Goal: Task Accomplishment & Management: Manage account settings

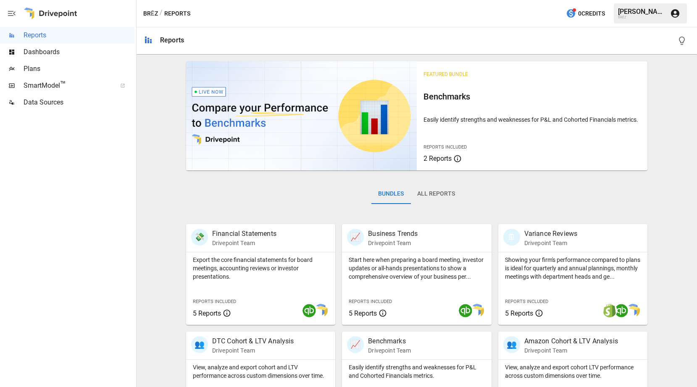
click at [94, 50] on span "Dashboards" at bounding box center [79, 52] width 111 height 10
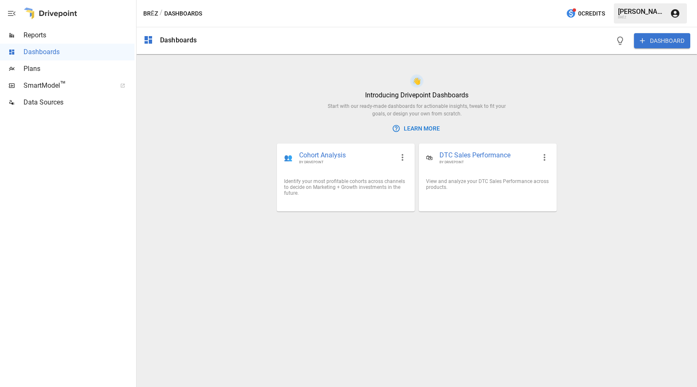
click at [624, 12] on div "[PERSON_NAME]" at bounding box center [641, 12] width 47 height 8
click at [679, 12] on icon "button" at bounding box center [675, 13] width 8 height 8
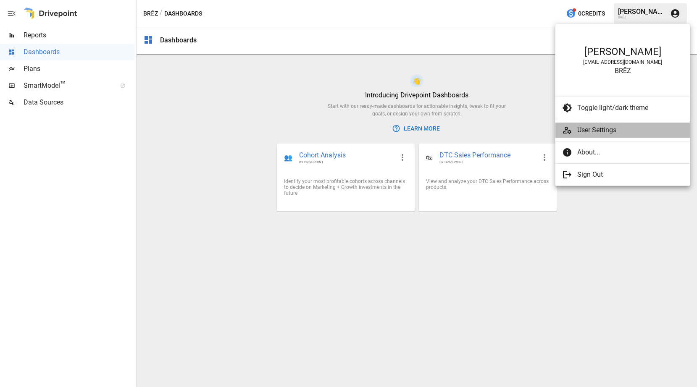
click at [618, 125] on li "User Settings" at bounding box center [622, 130] width 134 height 15
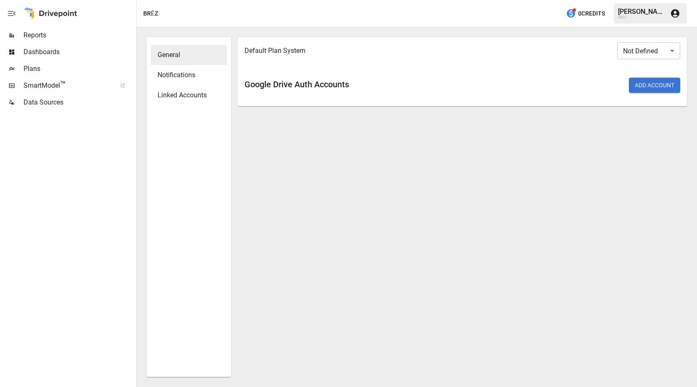
click at [351, 119] on div "Default Plan System Not Defined ​ Google Drive Auth Accounts Add Account" at bounding box center [462, 207] width 449 height 340
drag, startPoint x: 333, startPoint y: 83, endPoint x: 351, endPoint y: 84, distance: 18.9
click at [350, 84] on h6 "Google Drive Auth Accounts" at bounding box center [351, 84] width 215 height 13
click at [522, 84] on div "Add Account" at bounding box center [572, 85] width 215 height 15
click at [186, 63] on div "General" at bounding box center [189, 55] width 76 height 20
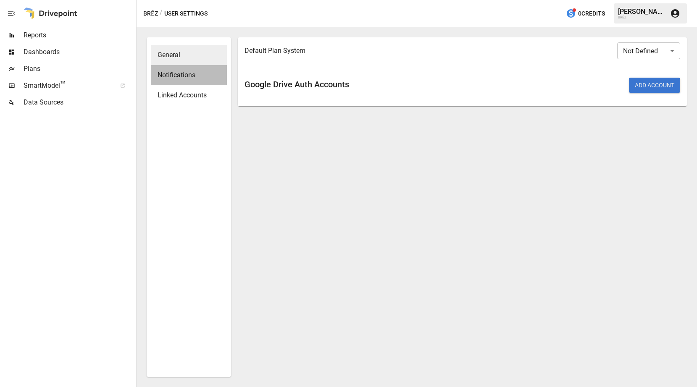
click at [186, 69] on div "Notifications" at bounding box center [189, 75] width 76 height 20
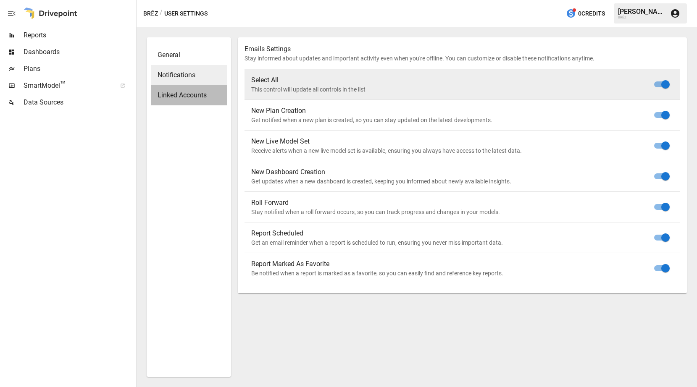
click at [190, 88] on div "Linked Accounts" at bounding box center [189, 95] width 76 height 20
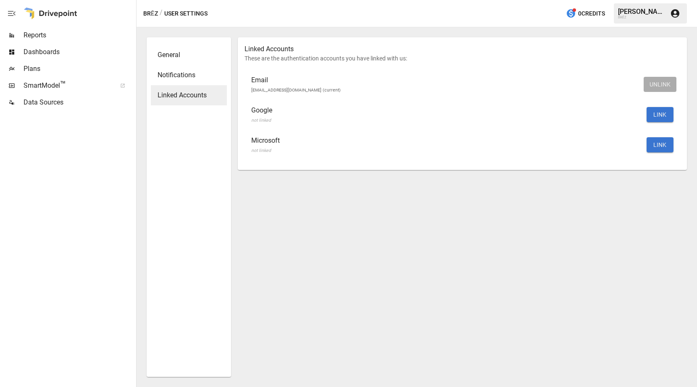
click at [66, 51] on span "Dashboards" at bounding box center [79, 52] width 111 height 10
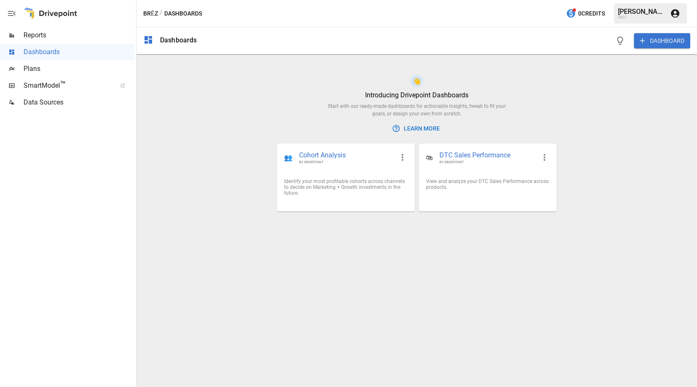
click at [62, 40] on span "Reports" at bounding box center [79, 35] width 111 height 10
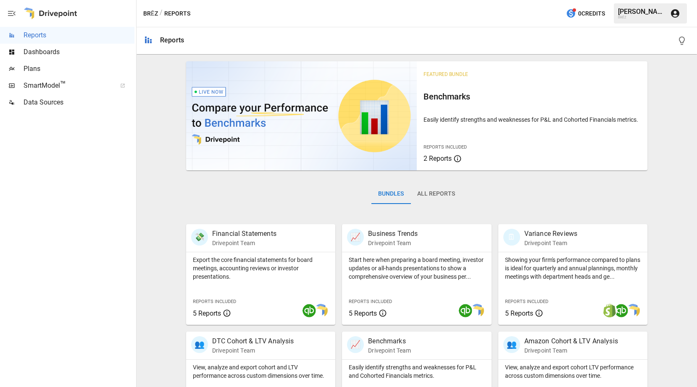
click at [46, 90] on span "SmartModel ™" at bounding box center [67, 86] width 87 height 10
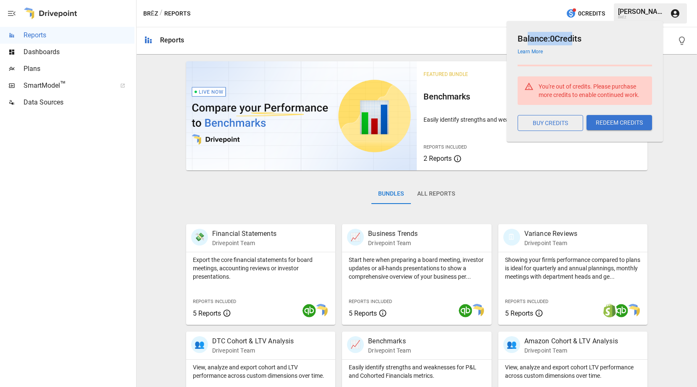
drag, startPoint x: 566, startPoint y: 38, endPoint x: 573, endPoint y: 38, distance: 6.7
click at [573, 38] on h6 "Balance: 0 Credits" at bounding box center [584, 38] width 134 height 13
click at [439, 51] on div "Reports" at bounding box center [416, 40] width 560 height 27
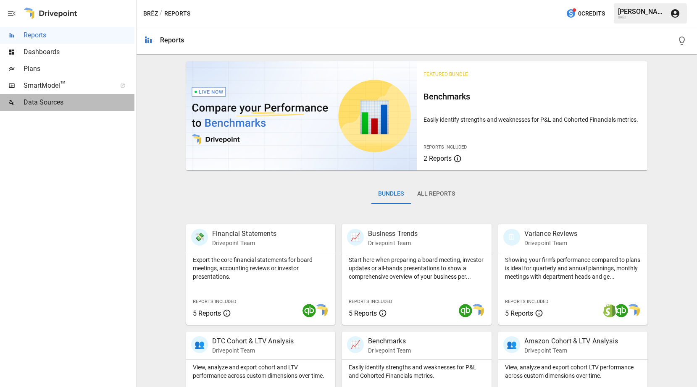
click at [60, 110] on div "Data Sources" at bounding box center [67, 102] width 134 height 17
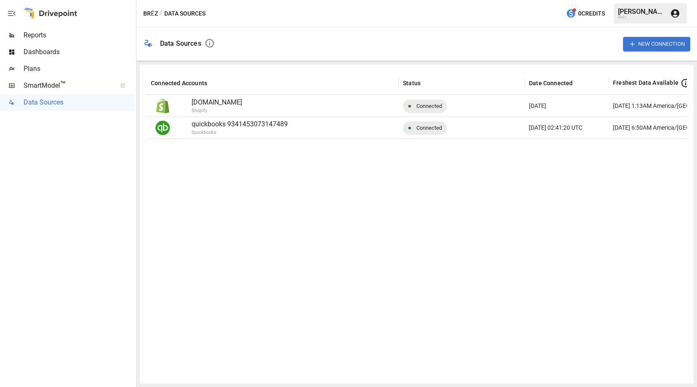
click at [210, 164] on div at bounding box center [451, 258] width 609 height 238
click at [208, 43] on icon "button" at bounding box center [209, 43] width 10 height 10
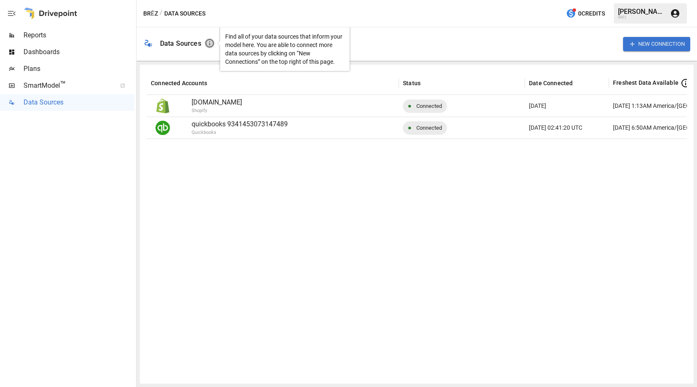
click at [208, 43] on icon "button" at bounding box center [209, 43] width 10 height 10
click at [369, 45] on div "New Connection" at bounding box center [455, 44] width 469 height 27
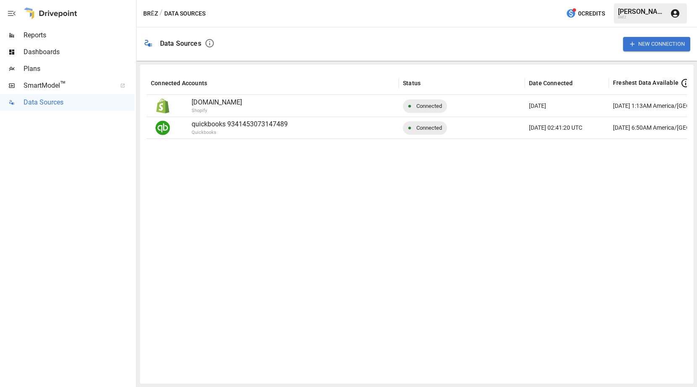
click at [41, 69] on span "Plans" at bounding box center [79, 69] width 111 height 10
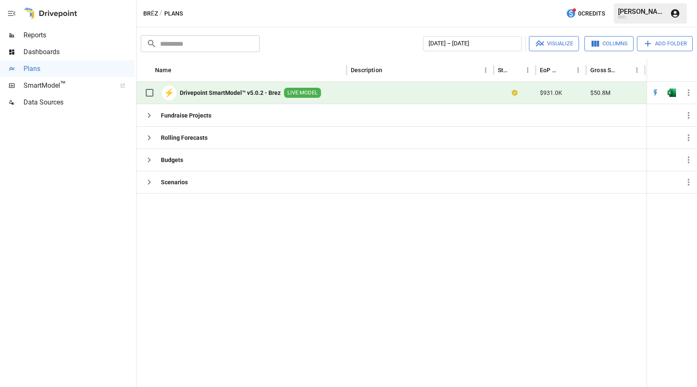
click at [497, 197] on div at bounding box center [472, 290] width 672 height 194
click at [230, 93] on b "Drivepoint SmartModel™ v5.0.2 - Brez" at bounding box center [230, 93] width 101 height 8
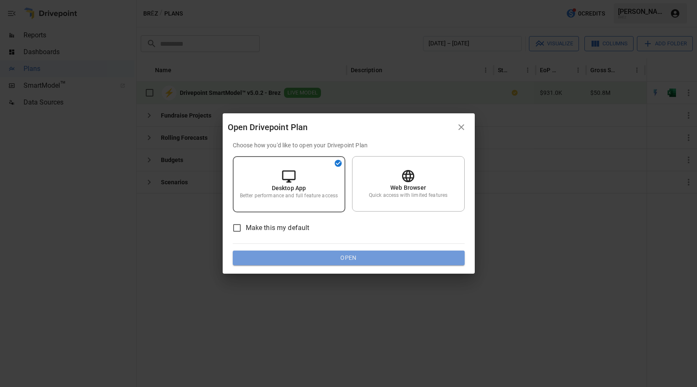
click at [334, 259] on button "Open" at bounding box center [349, 258] width 232 height 15
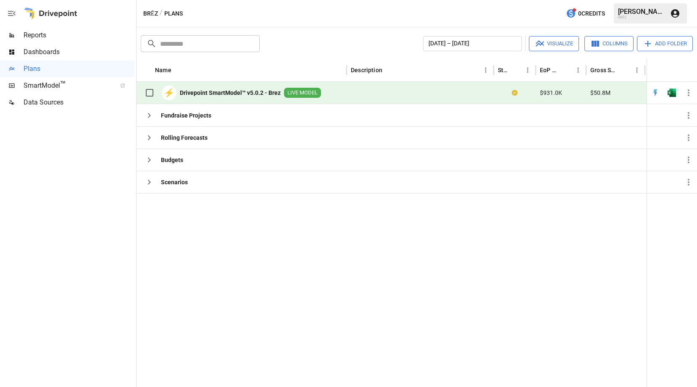
click at [401, 90] on div at bounding box center [419, 93] width 147 height 22
click at [189, 91] on b "Drivepoint SmartModel™ v5.0.2 - Brez" at bounding box center [230, 93] width 101 height 8
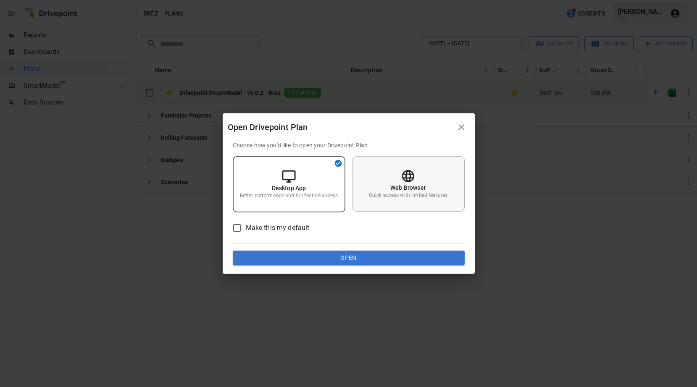
click at [409, 170] on icon at bounding box center [408, 176] width 12 height 12
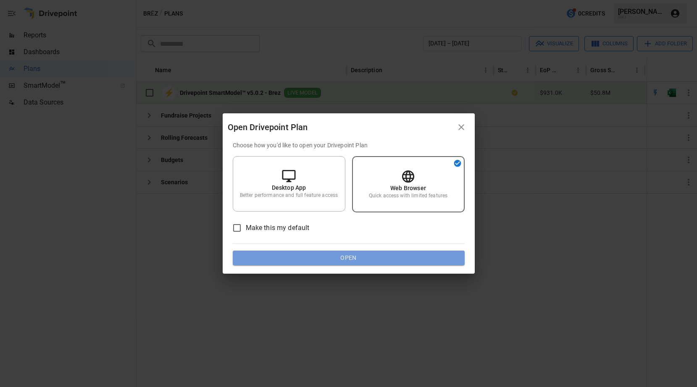
click at [360, 261] on button "Open" at bounding box center [349, 258] width 232 height 15
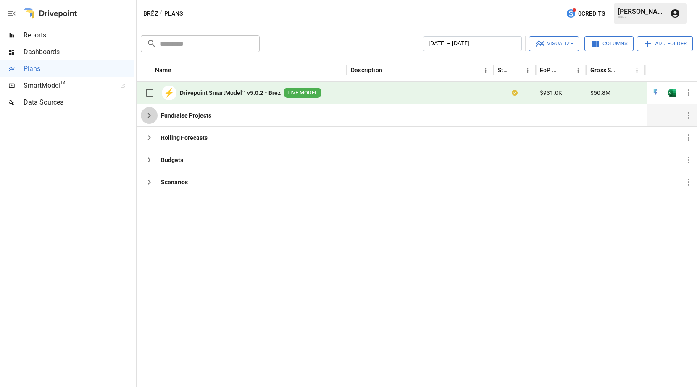
click at [144, 114] on icon "button" at bounding box center [149, 115] width 10 height 10
click at [691, 94] on icon "button" at bounding box center [688, 93] width 10 height 10
click at [691, 94] on div at bounding box center [348, 193] width 697 height 387
click at [428, 283] on div at bounding box center [472, 290] width 672 height 194
click at [11, 15] on icon "button" at bounding box center [12, 13] width 8 height 5
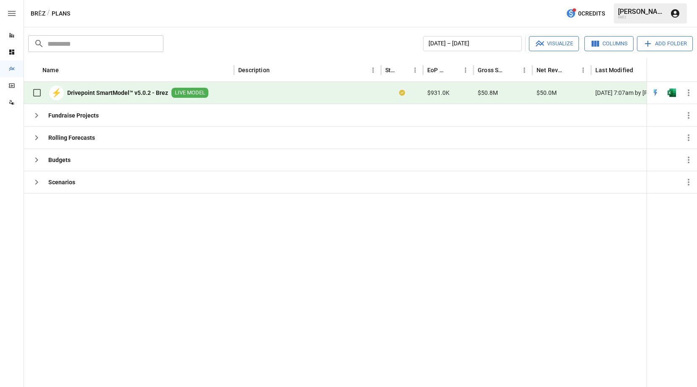
click at [11, 15] on icon "button" at bounding box center [12, 13] width 8 height 5
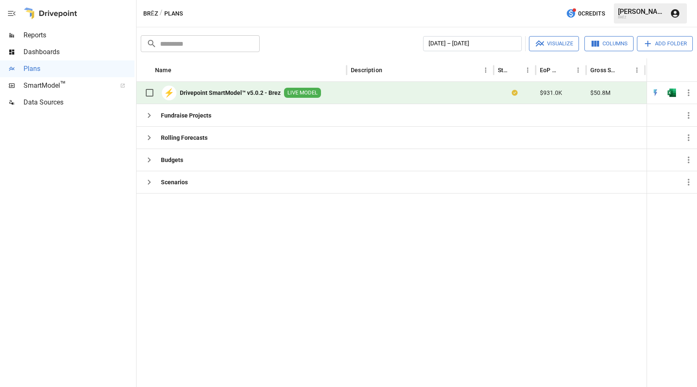
click at [260, 241] on div at bounding box center [472, 290] width 672 height 194
click at [364, 38] on div "[DATE] – [DATE] Visualize Columns Add Folder" at bounding box center [478, 43] width 430 height 15
